Goal: Task Accomplishment & Management: Use online tool/utility

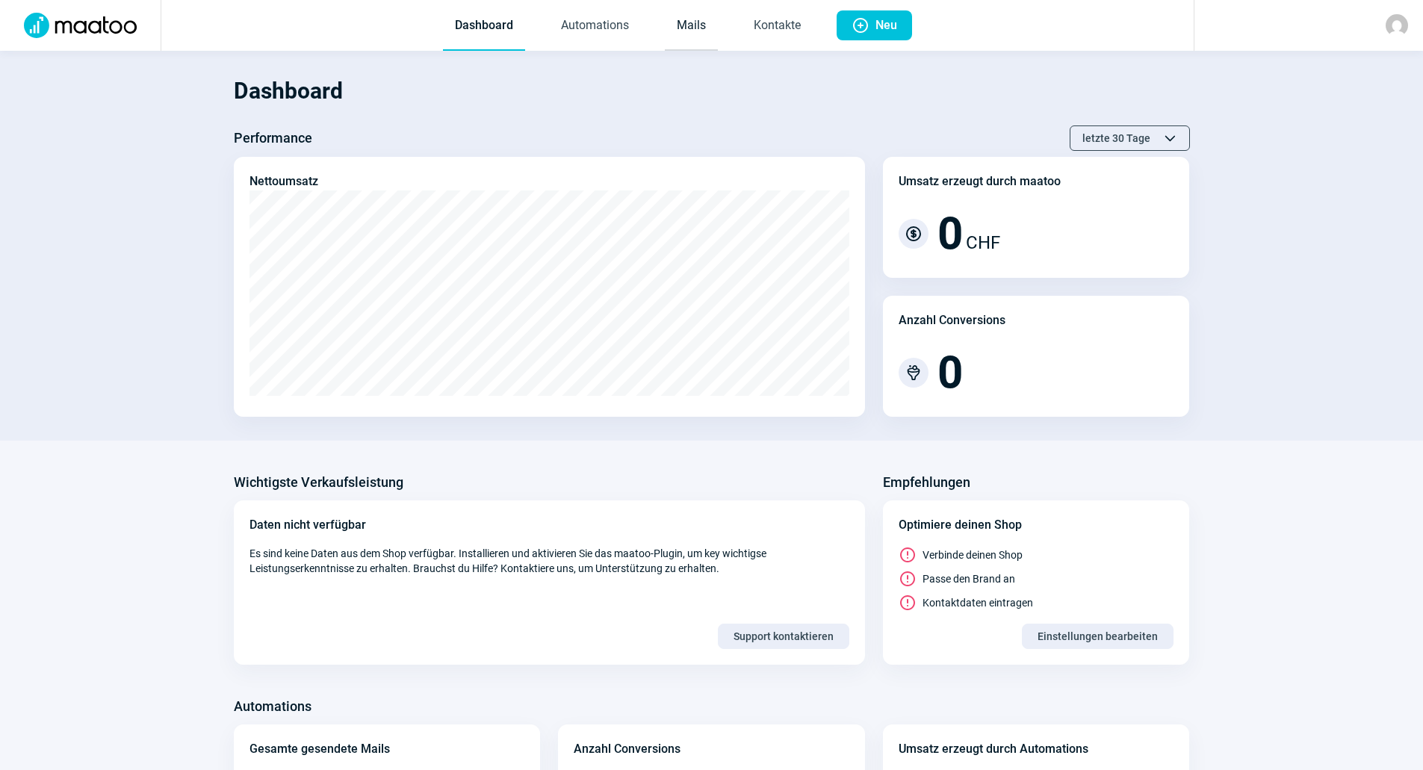
click at [701, 34] on link "Mails" at bounding box center [691, 25] width 53 height 49
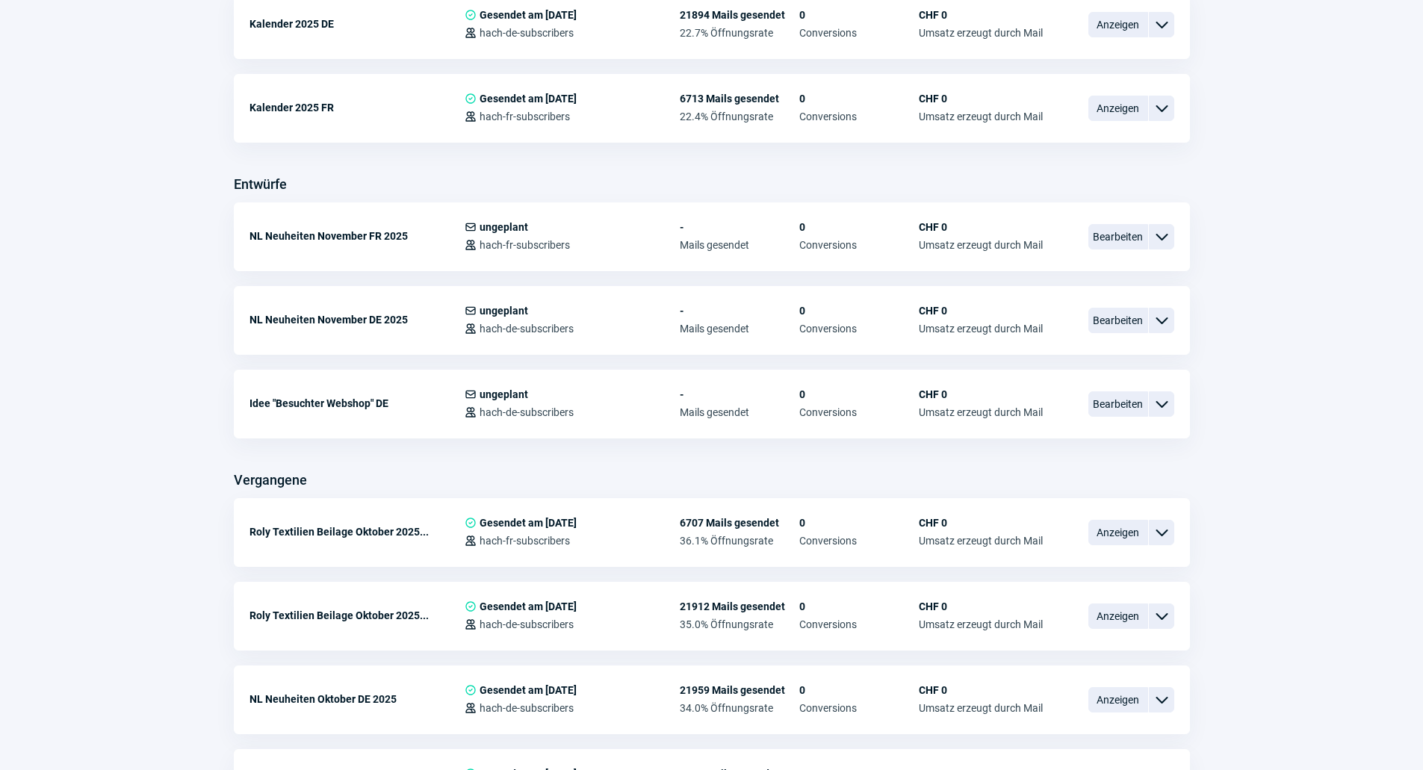
scroll to position [411, 0]
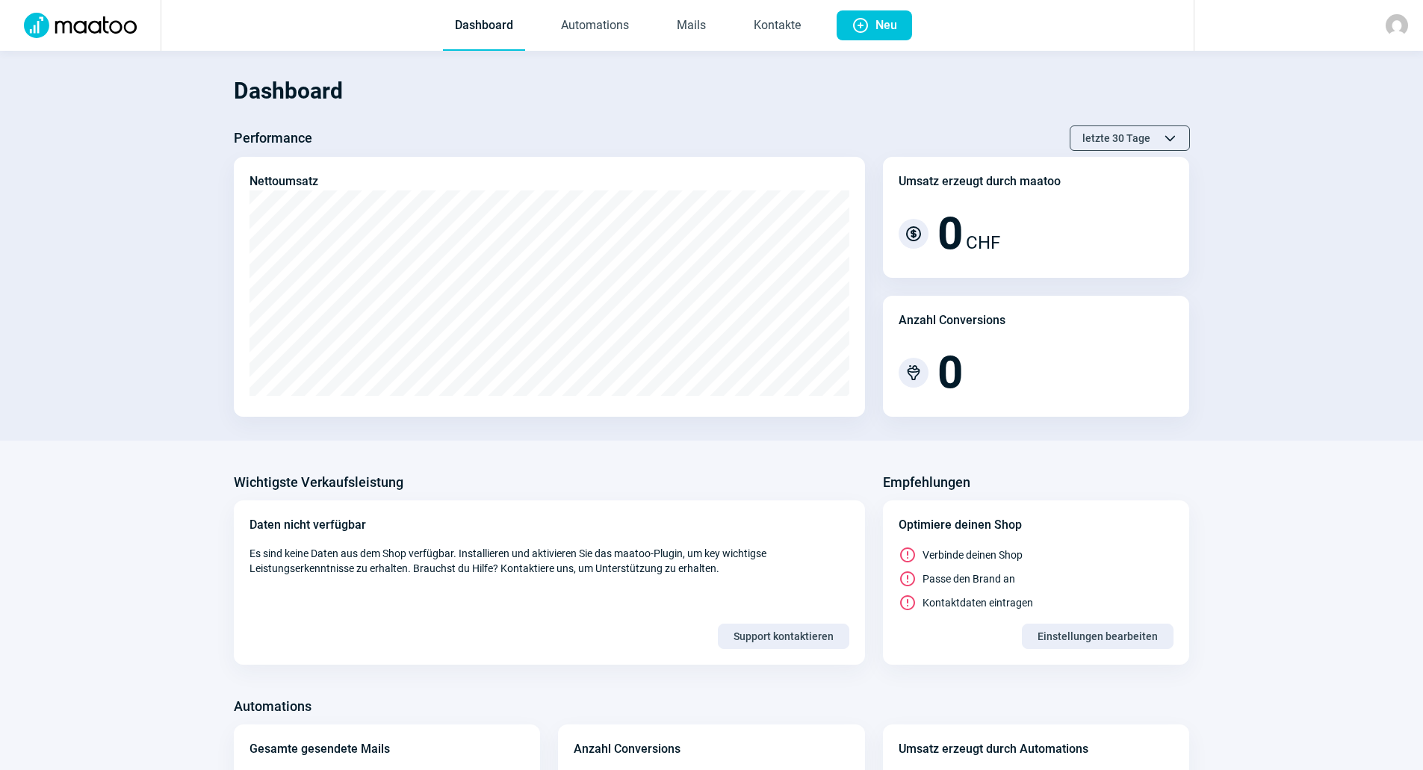
click at [718, 25] on span "Dashboard Automations Mails Kontakte" at bounding box center [628, 25] width 394 height 51
click at [693, 25] on link "Mails" at bounding box center [691, 25] width 53 height 49
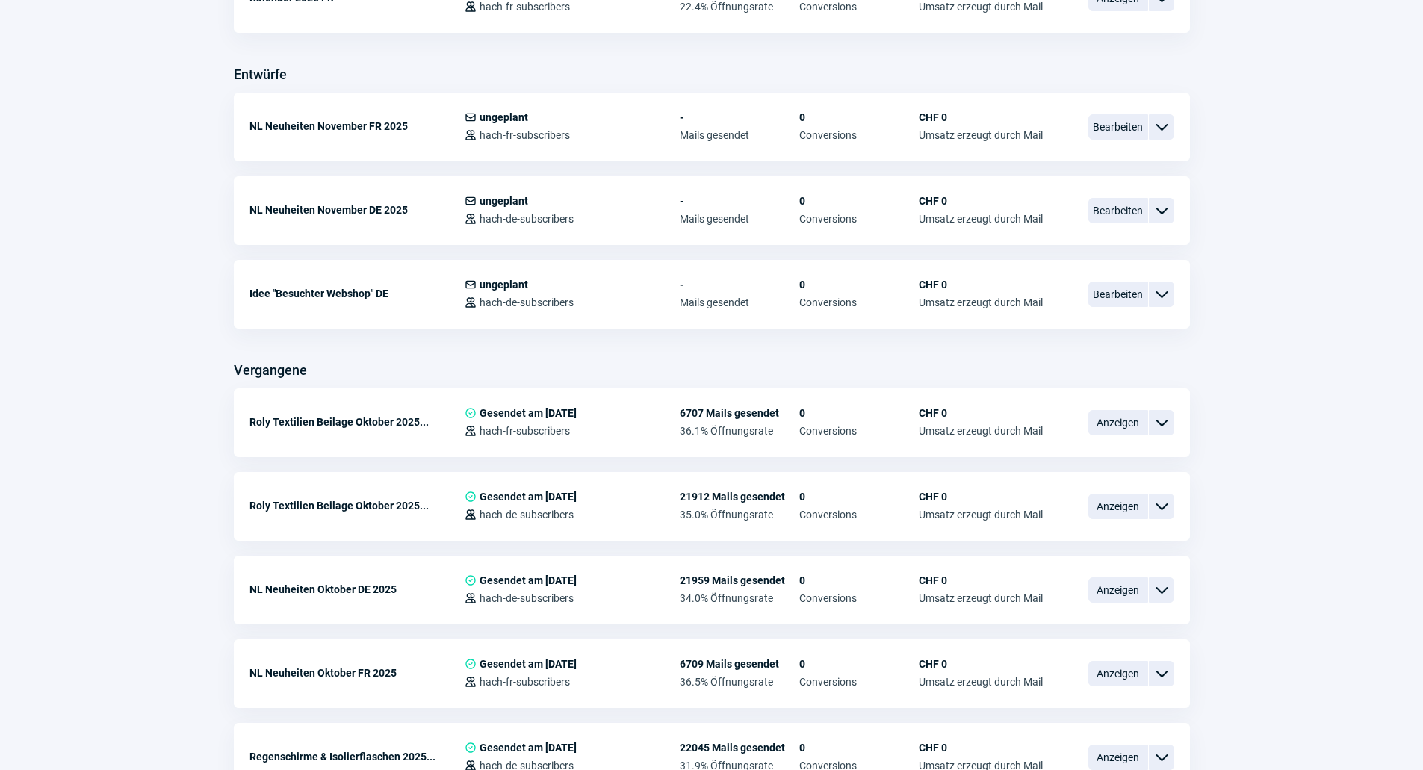
scroll to position [597, 0]
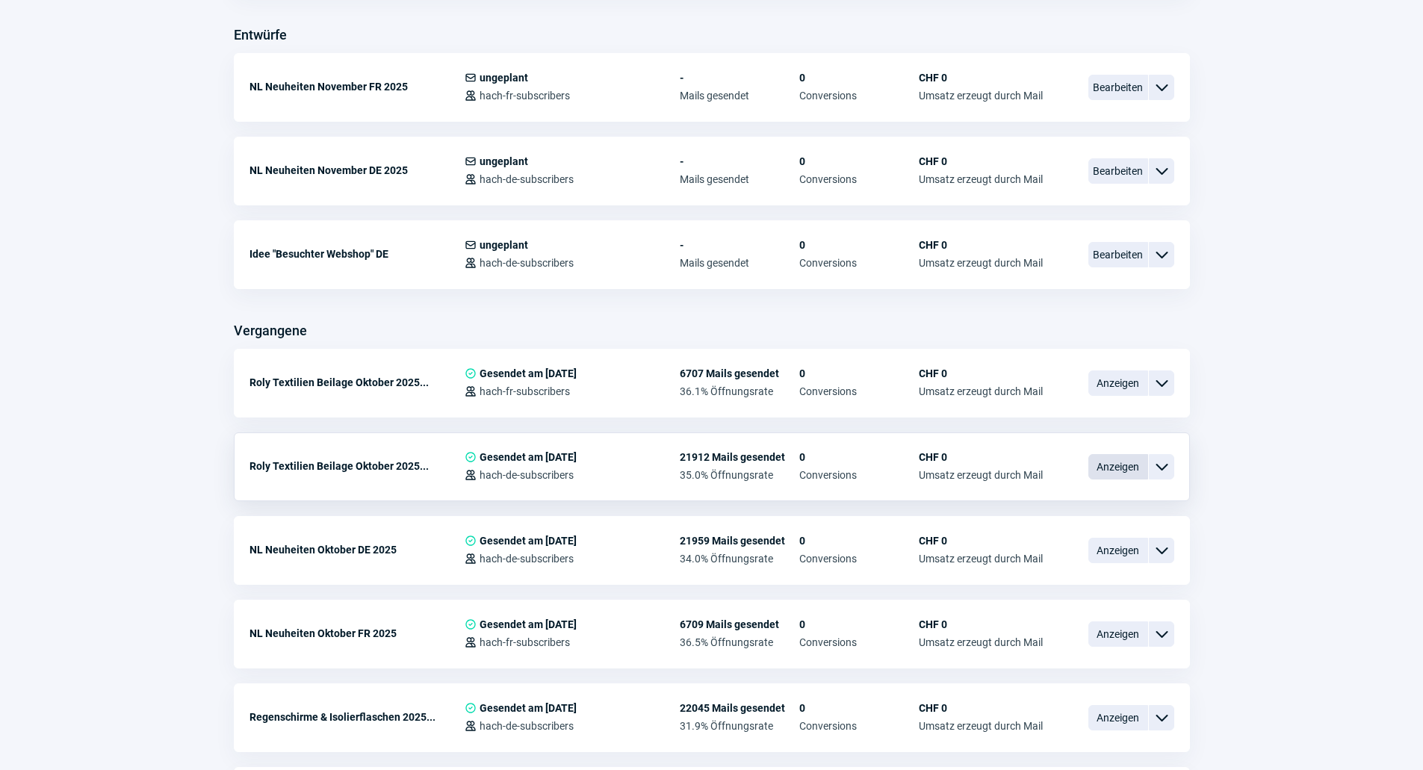
click at [1146, 462] on span "Anzeigen" at bounding box center [1118, 466] width 60 height 25
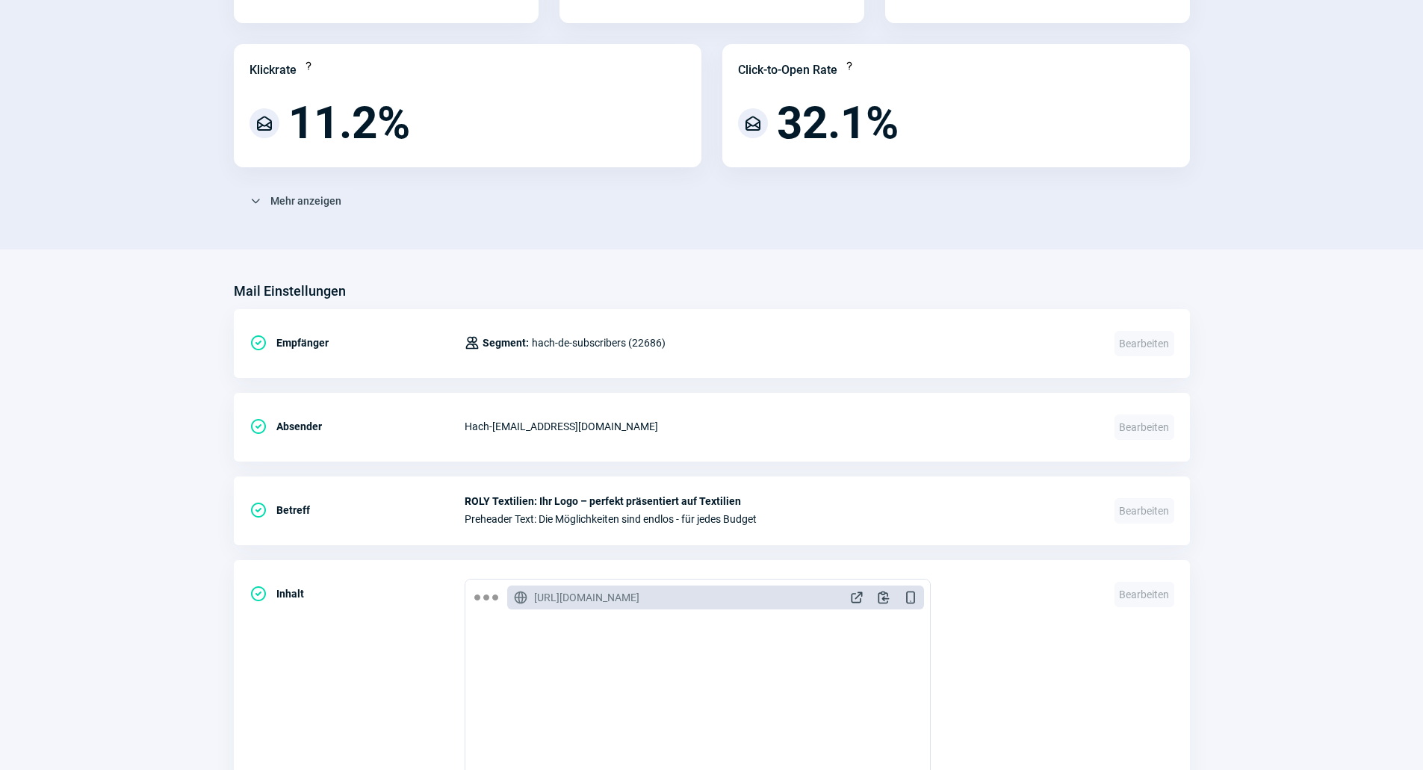
scroll to position [448, 0]
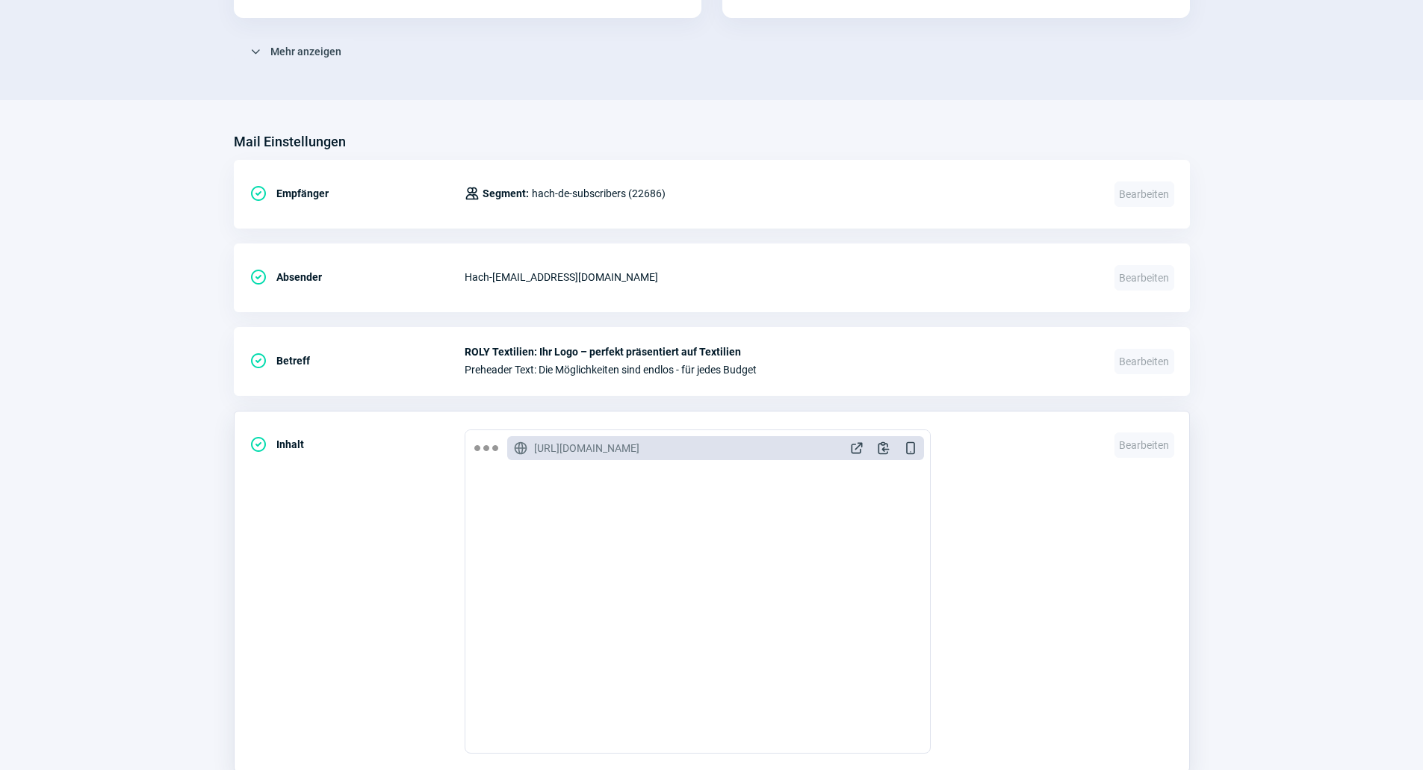
click at [849, 457] on div "GlobeAlt icon [URL][DOMAIN_NAME] ExternalLink icon Clipboard icon DeviceMobile …" at bounding box center [715, 448] width 417 height 24
click at [854, 453] on span "ExternalLink icon" at bounding box center [856, 448] width 15 height 15
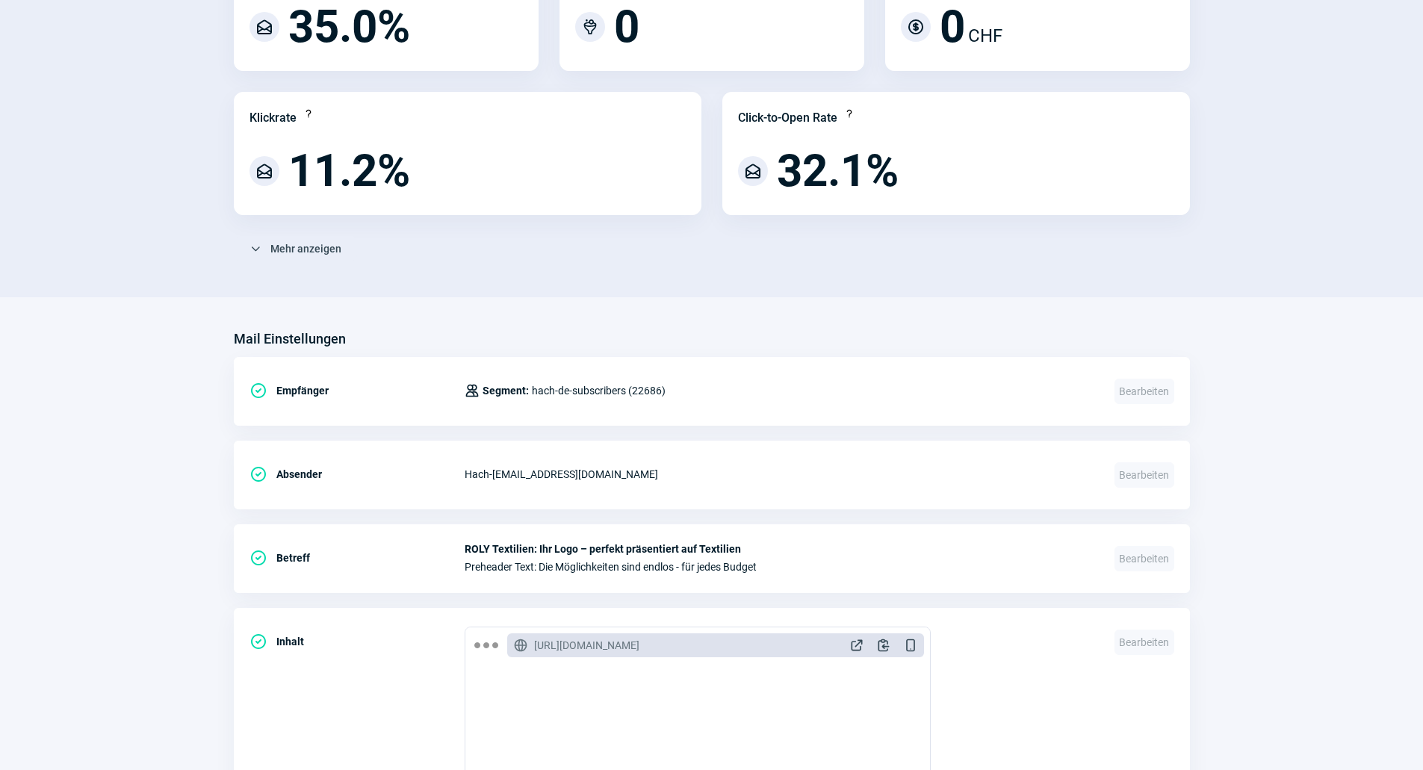
scroll to position [0, 0]
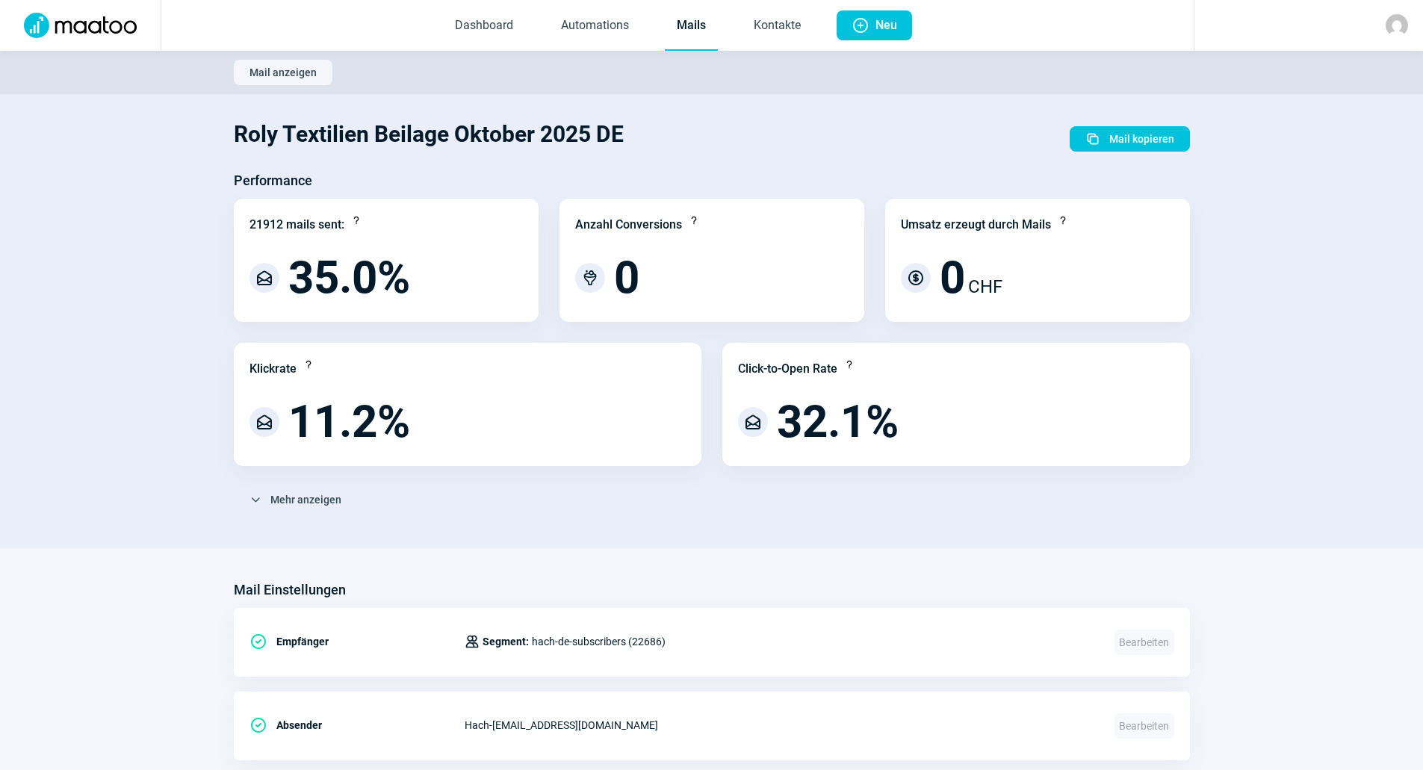
click at [695, 18] on link "Mails" at bounding box center [691, 25] width 53 height 49
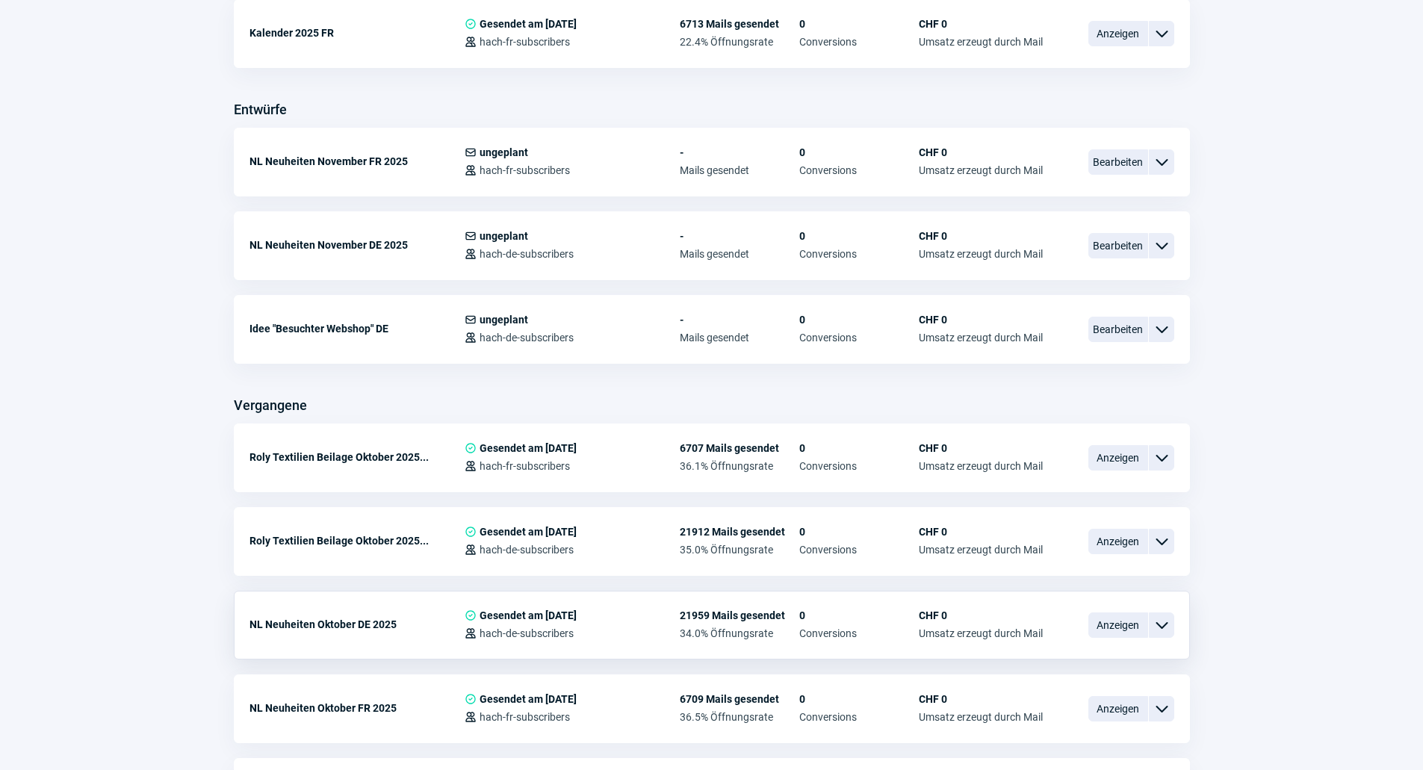
scroll to position [597, 0]
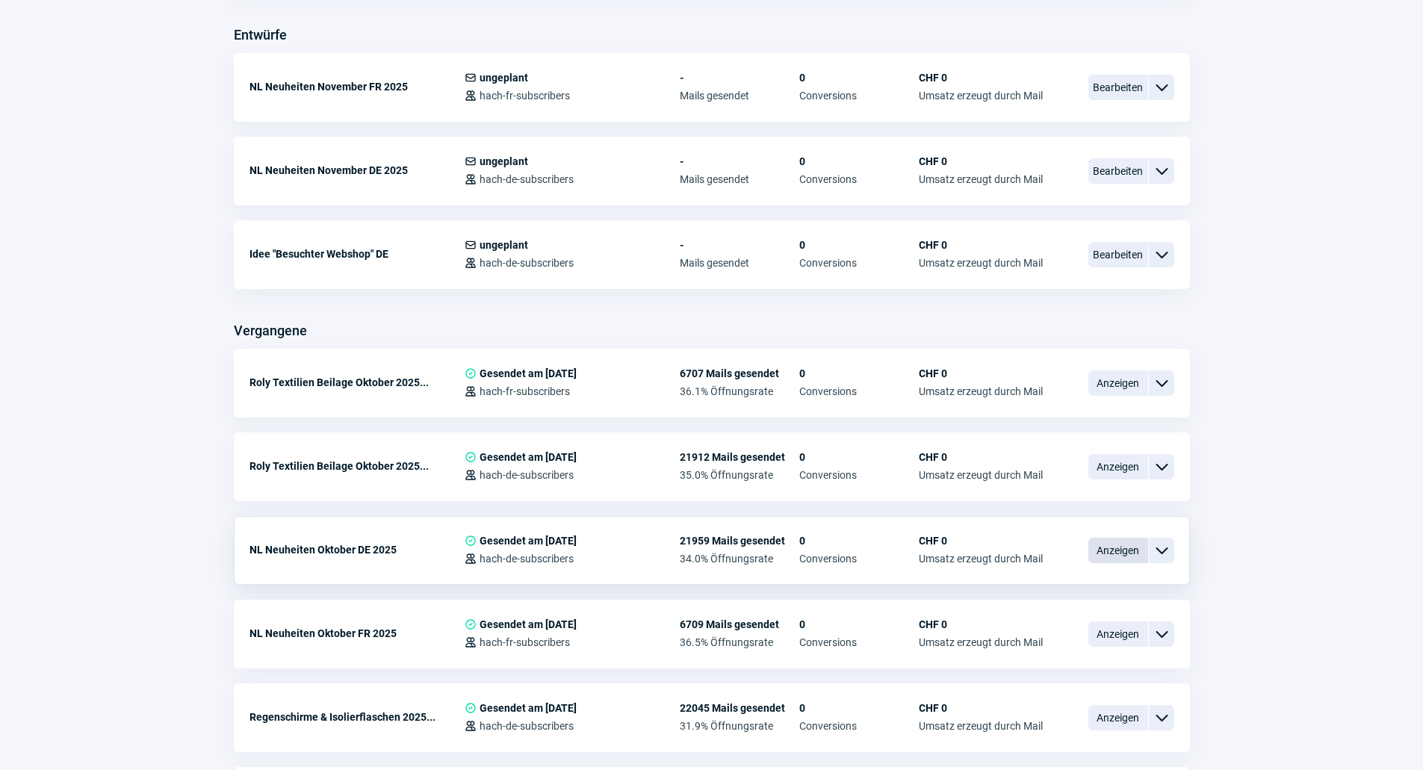
click at [1098, 553] on span "Anzeigen" at bounding box center [1118, 550] width 60 height 25
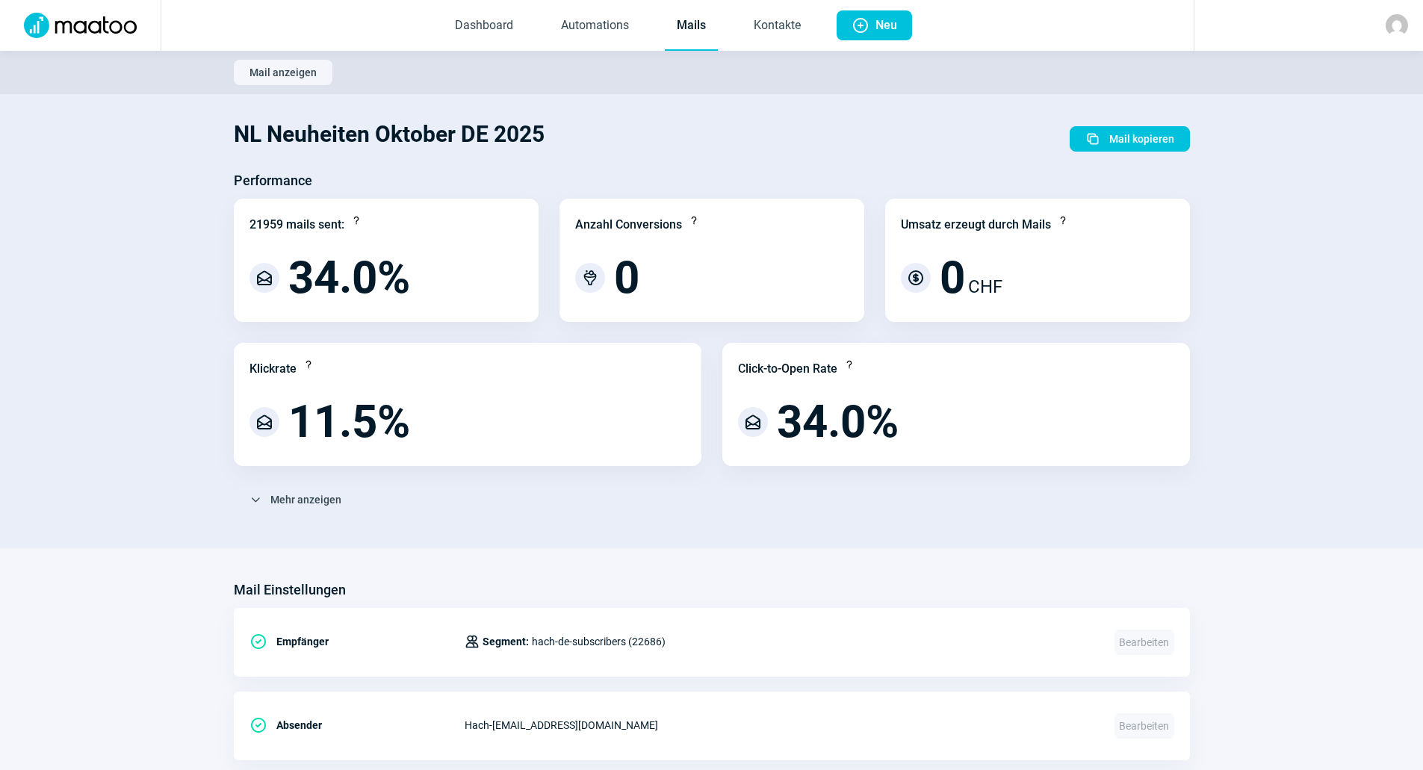
click at [685, 32] on link "Mails" at bounding box center [691, 25] width 53 height 49
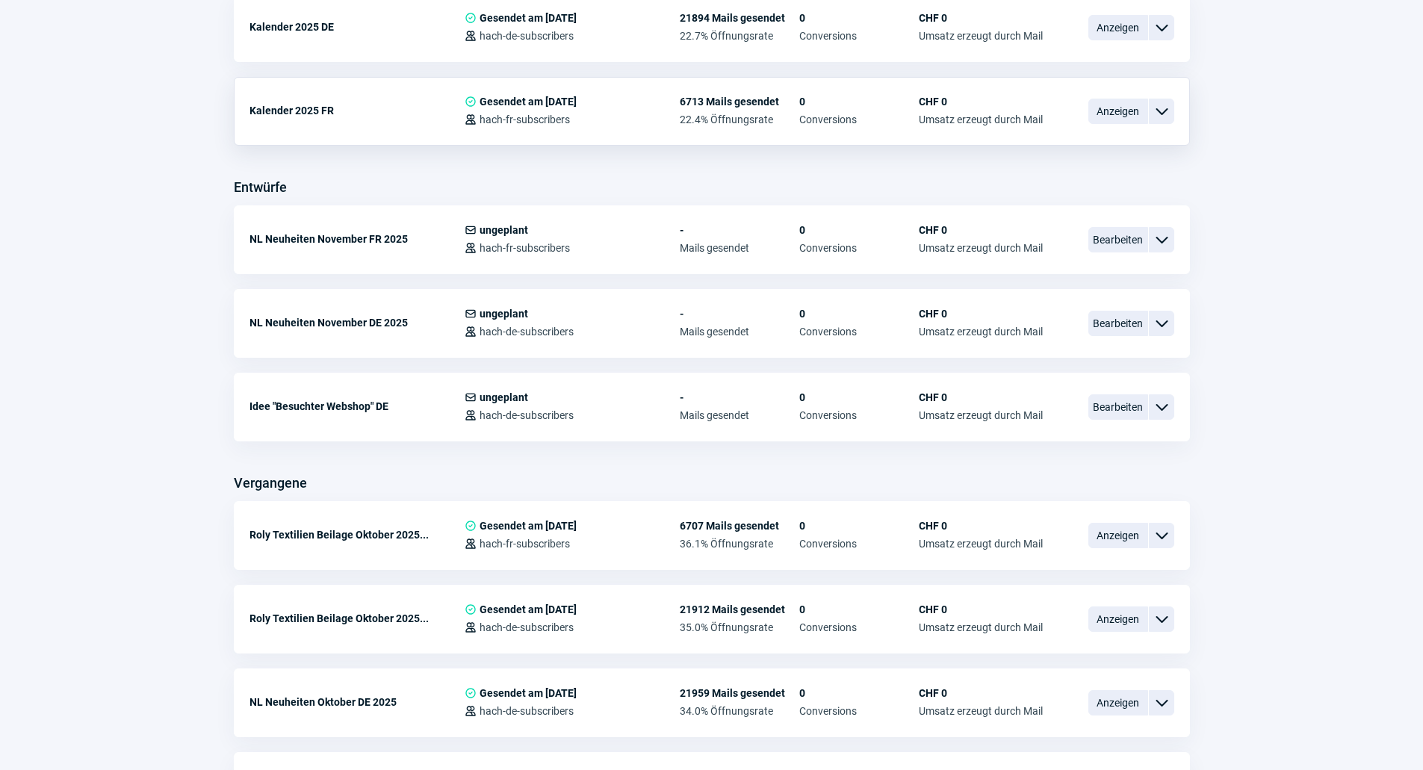
scroll to position [523, 0]
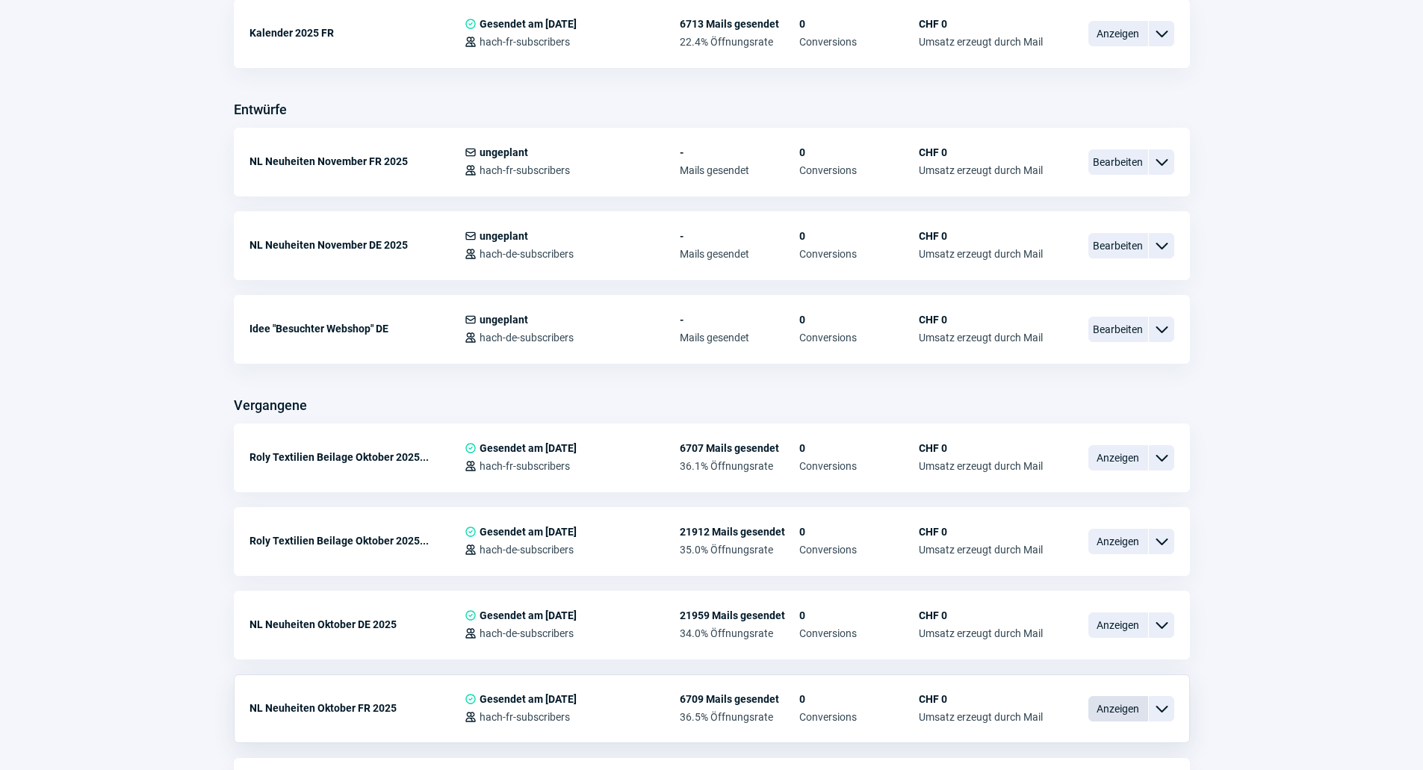
click at [1098, 706] on span "Anzeigen" at bounding box center [1118, 708] width 60 height 25
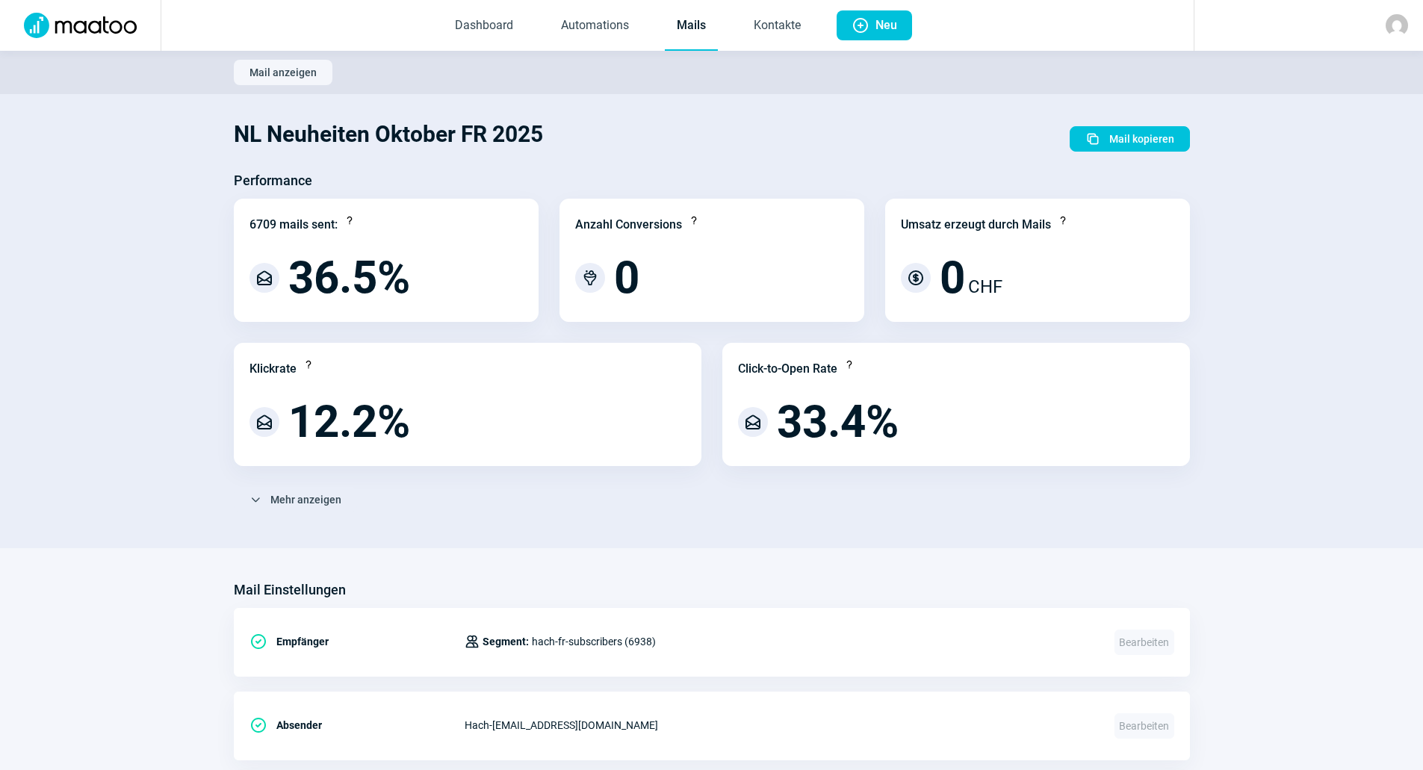
click at [714, 20] on link "Mails" at bounding box center [691, 25] width 53 height 49
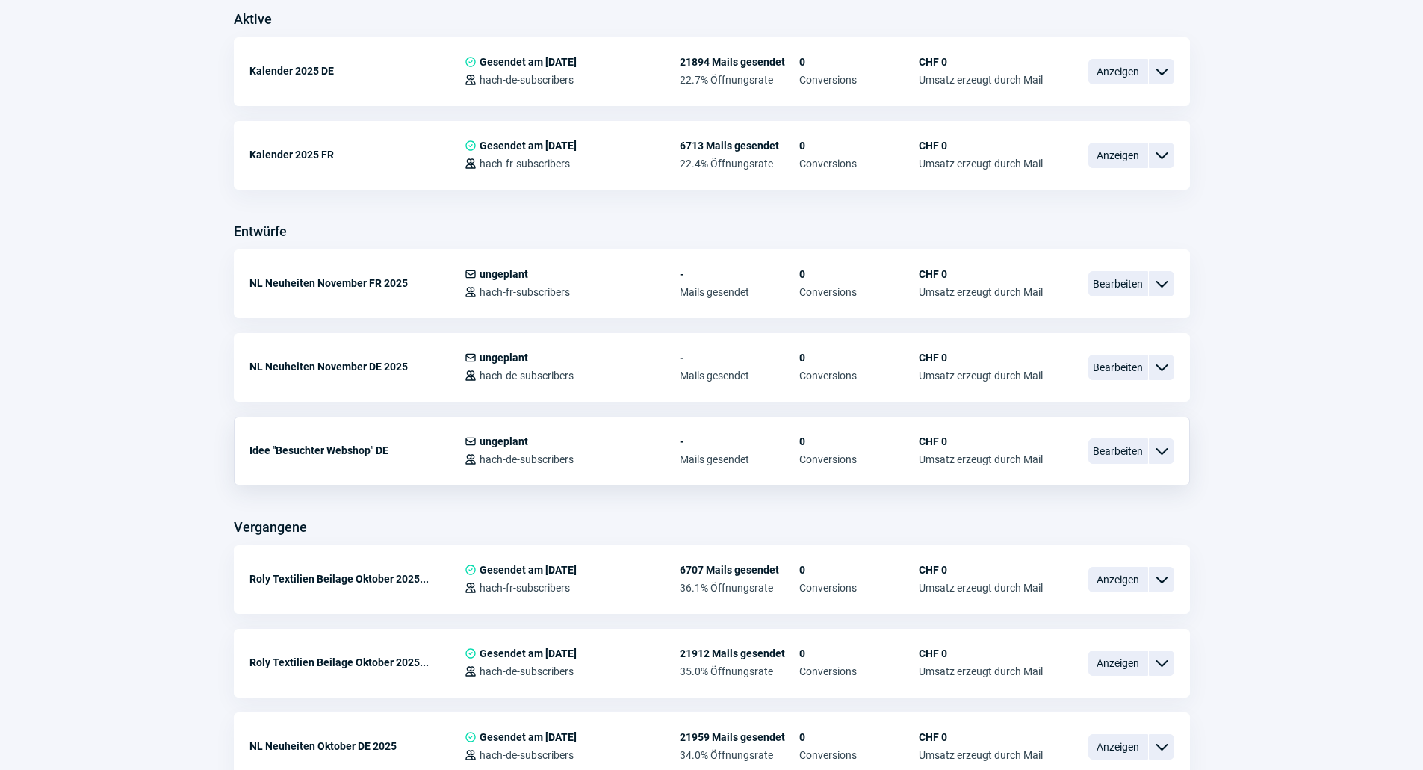
scroll to position [523, 0]
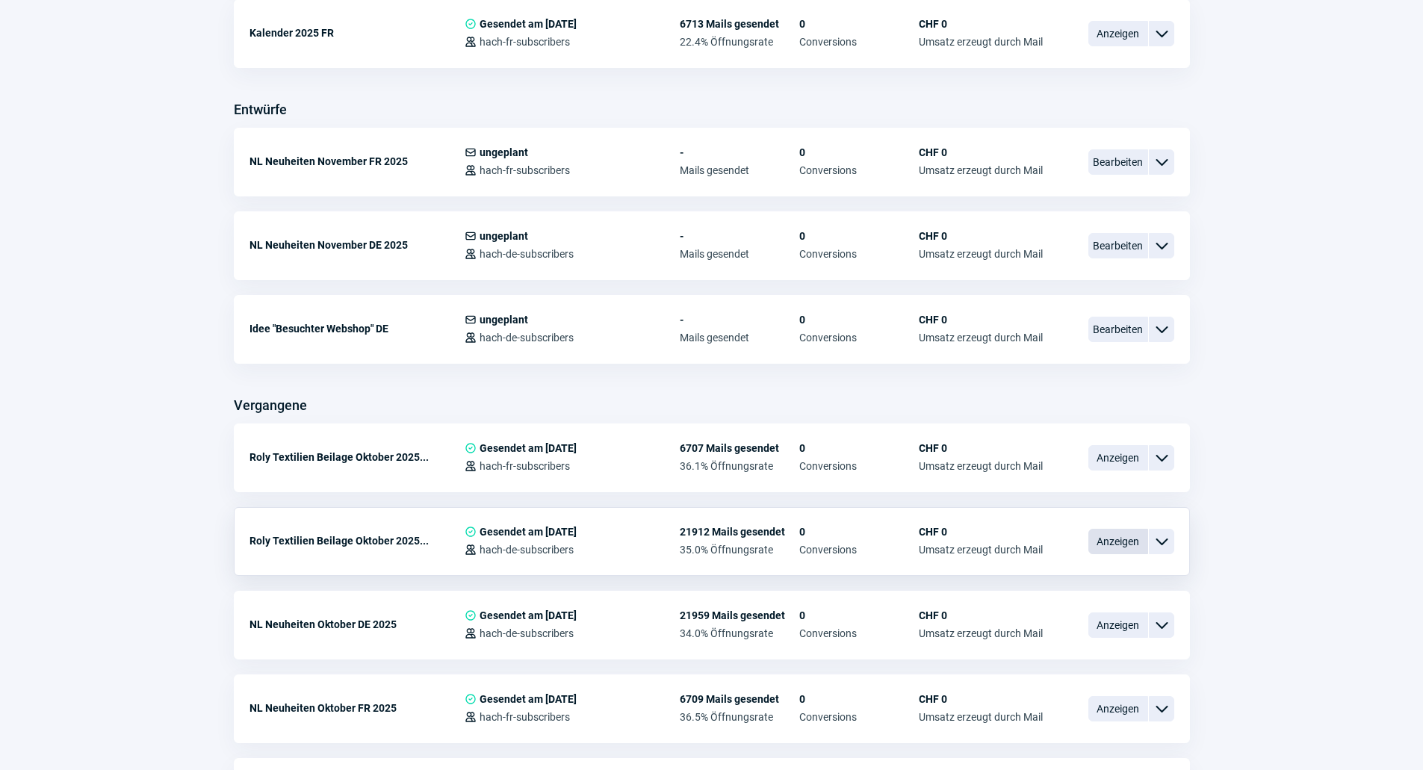
click at [1095, 537] on span "Anzeigen" at bounding box center [1118, 541] width 60 height 25
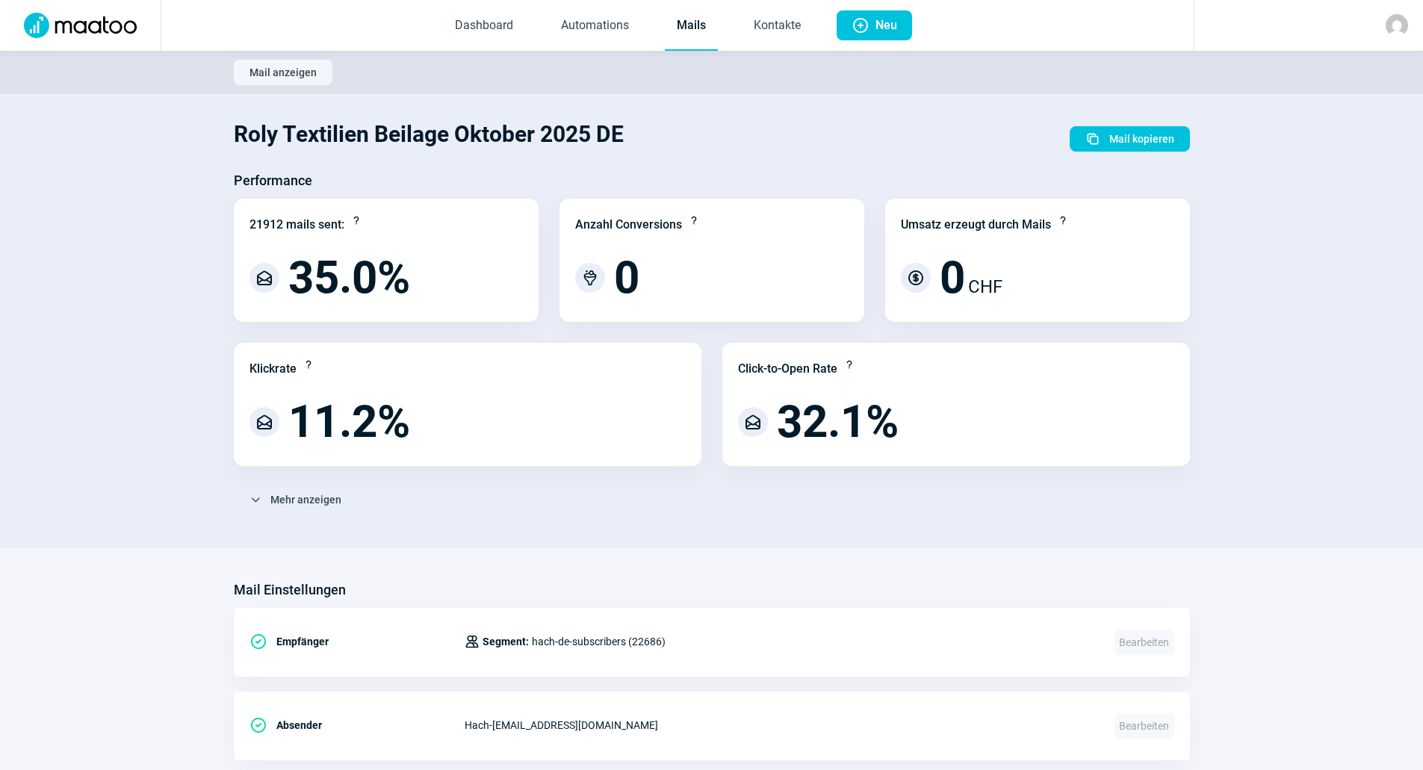
click at [694, 27] on link "Mails" at bounding box center [691, 25] width 53 height 49
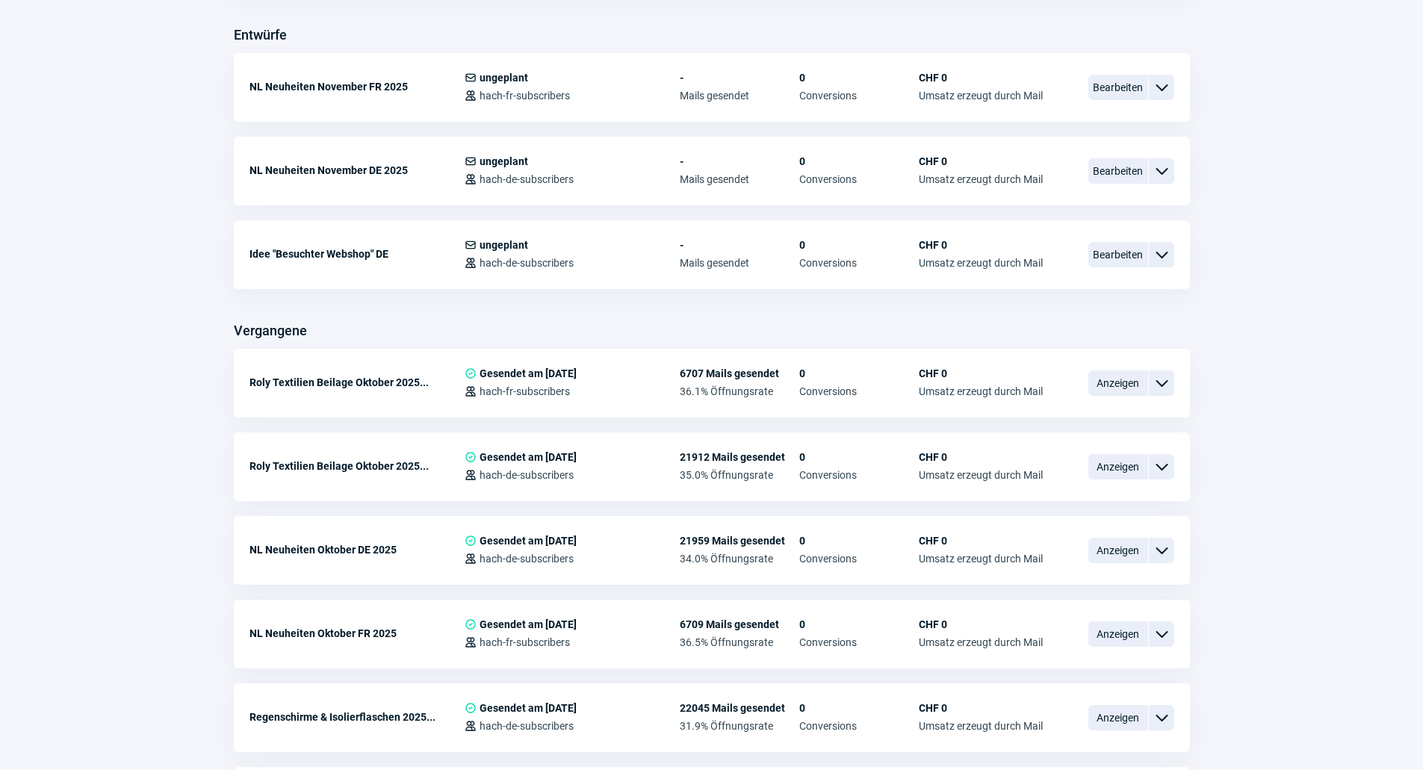
scroll to position [747, 0]
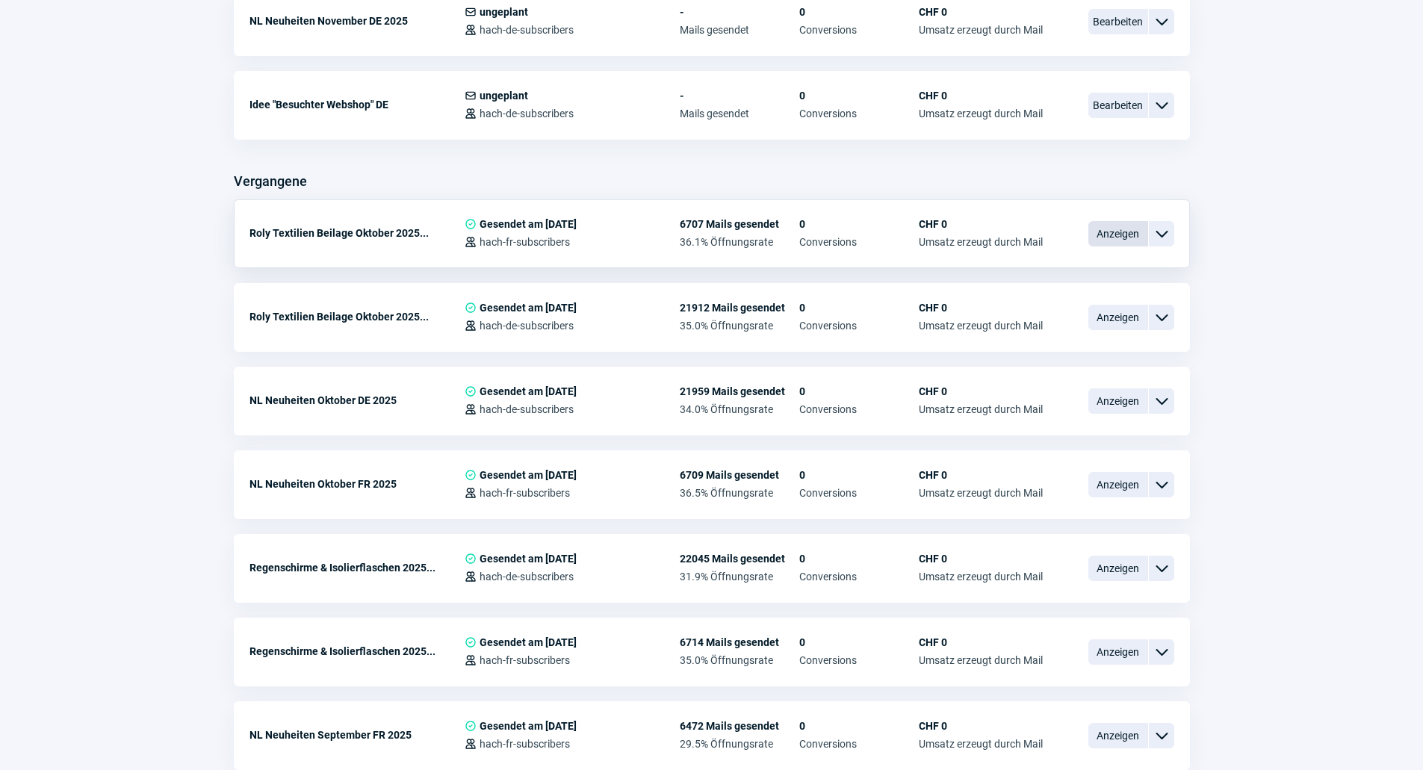
click at [1129, 226] on span "Anzeigen" at bounding box center [1118, 233] width 60 height 25
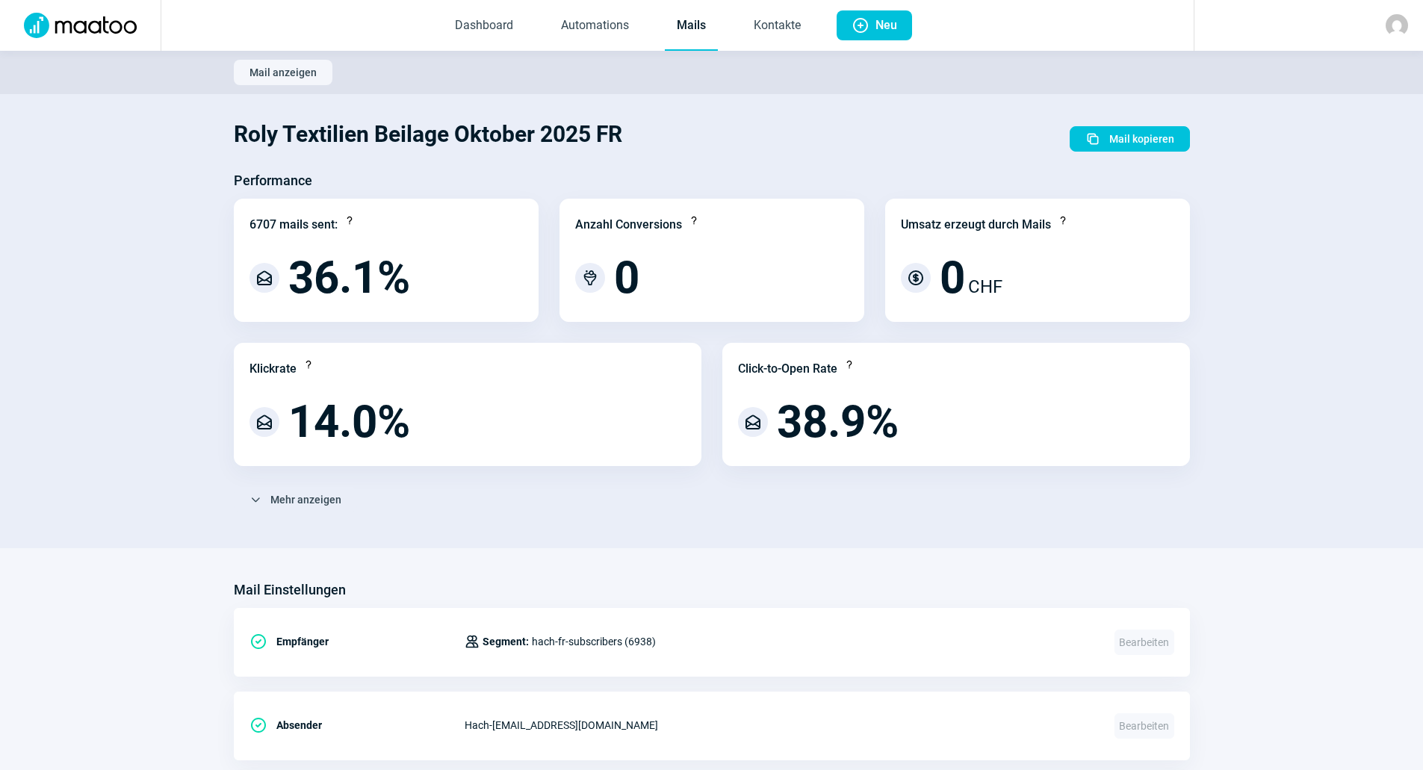
click at [692, 22] on link "Mails" at bounding box center [691, 25] width 53 height 49
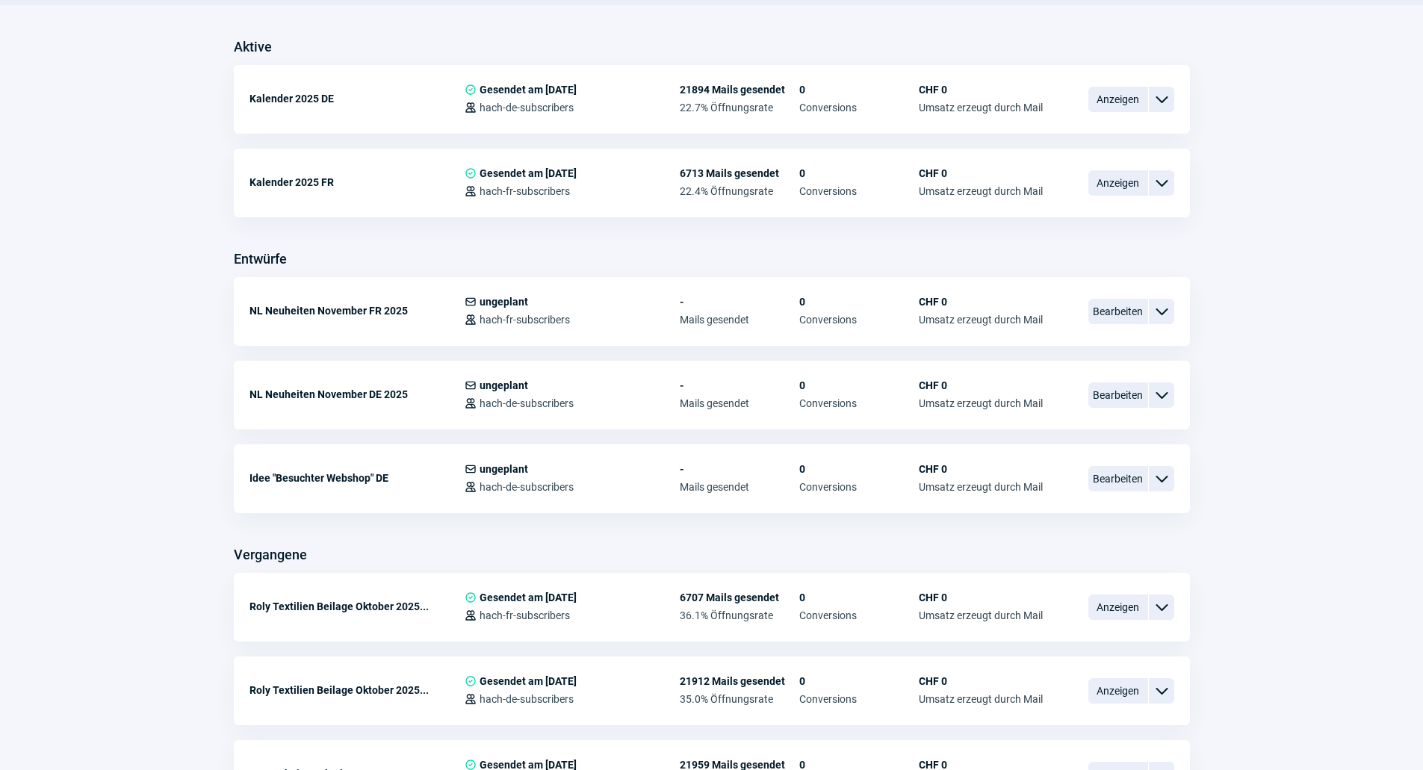
scroll to position [149, 0]
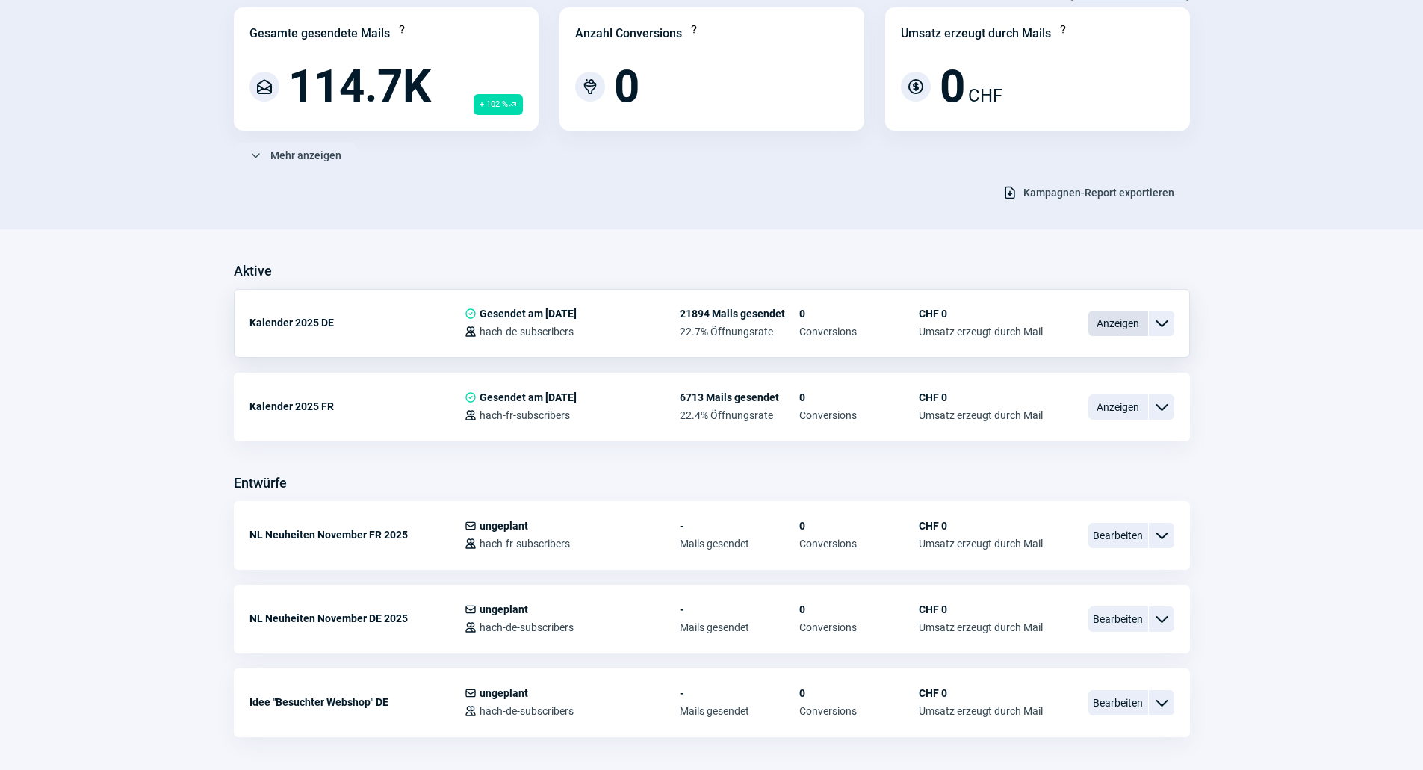
click at [1119, 320] on span "Anzeigen" at bounding box center [1118, 323] width 60 height 25
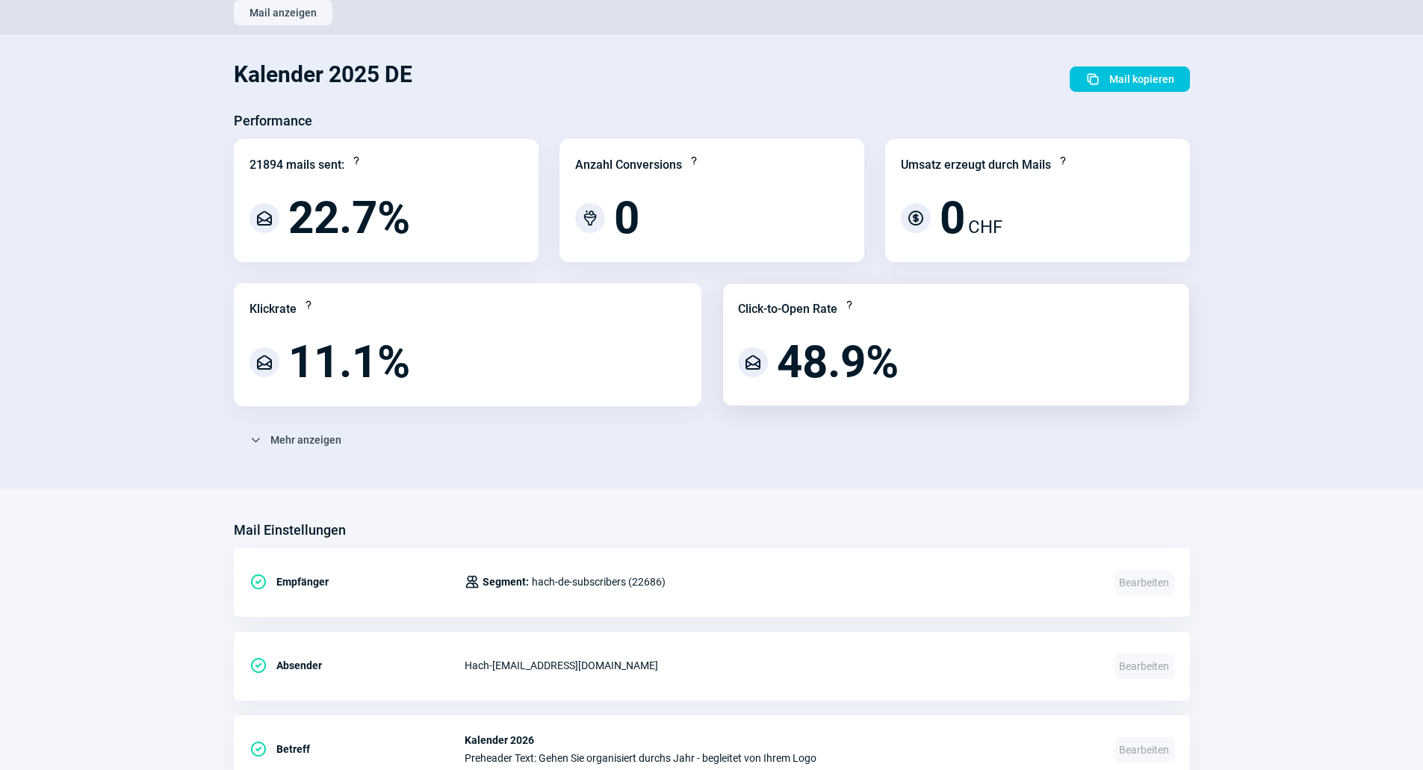
scroll to position [448, 0]
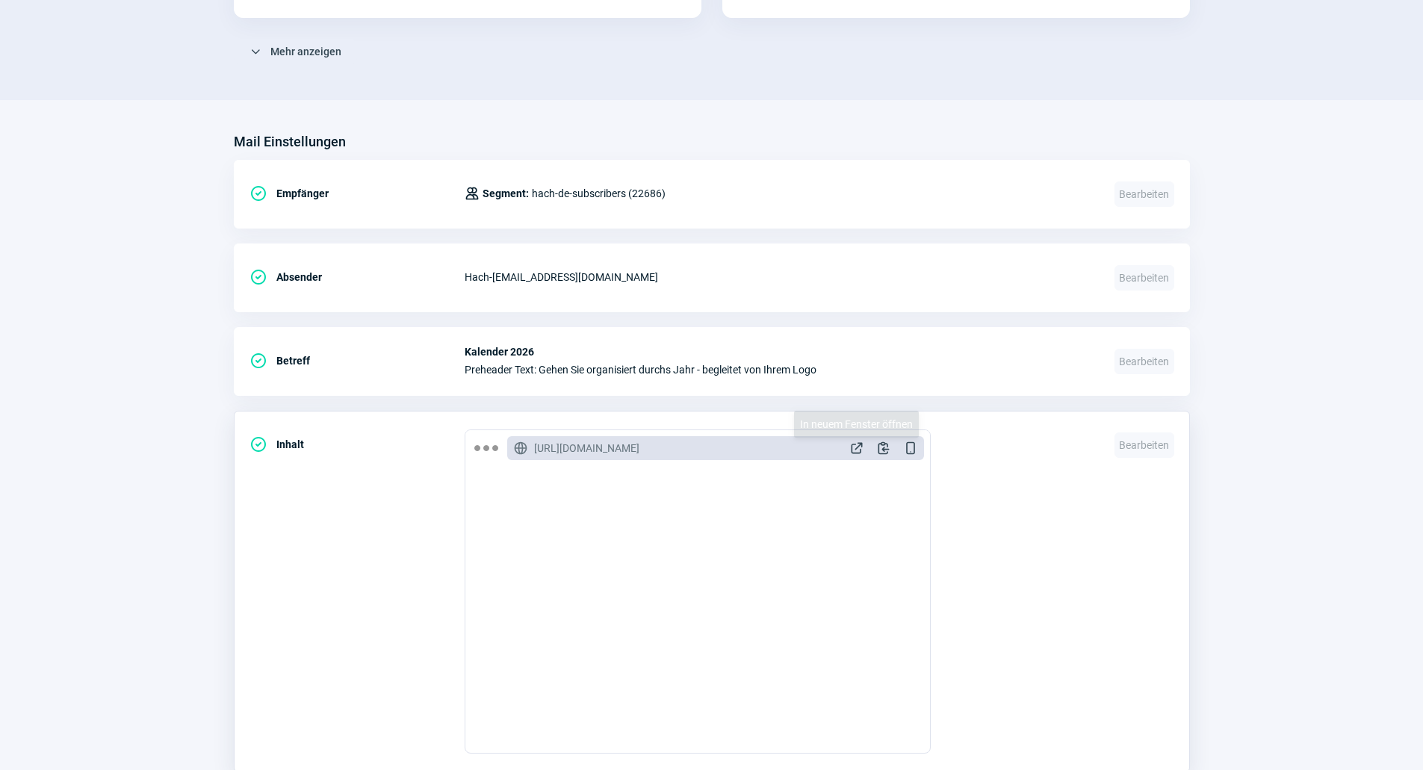
click at [849, 453] on span "ExternalLink icon" at bounding box center [856, 448] width 15 height 15
